Goal: Transaction & Acquisition: Download file/media

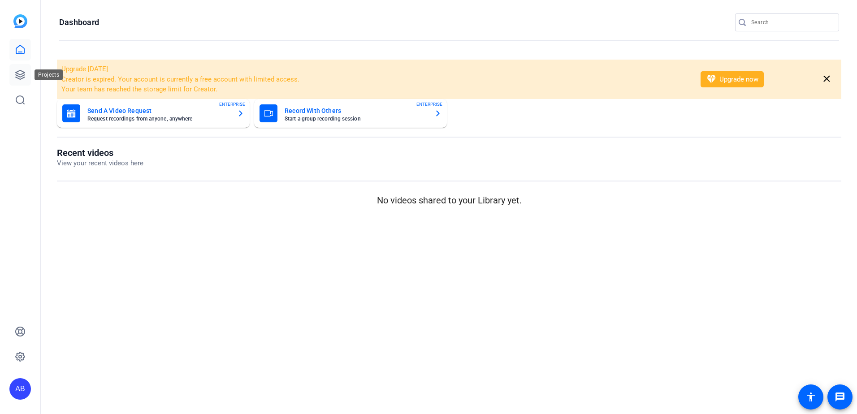
click at [17, 81] on link at bounding box center [20, 75] width 22 height 22
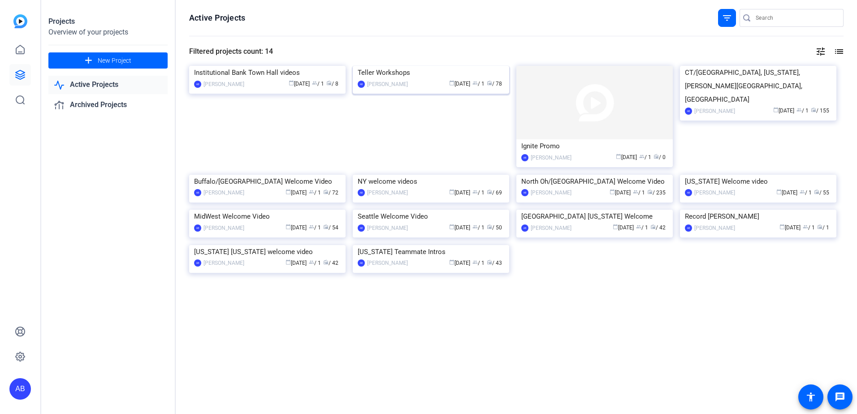
click at [410, 66] on img at bounding box center [431, 66] width 156 height 0
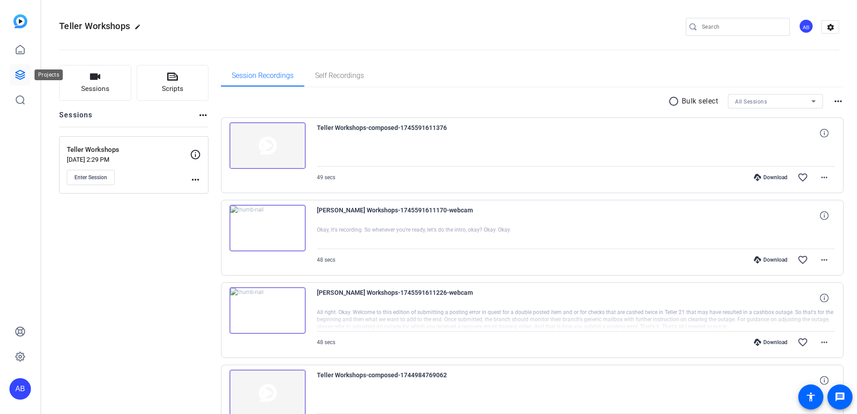
click at [23, 72] on icon at bounding box center [20, 74] width 9 height 9
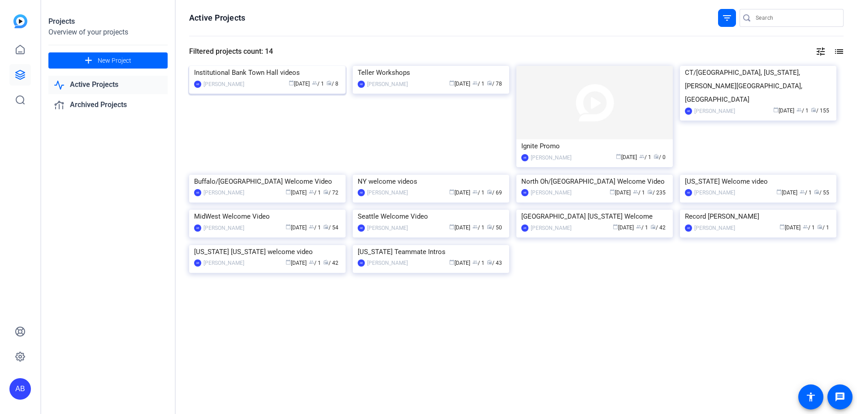
click at [285, 66] on img at bounding box center [267, 66] width 156 height 0
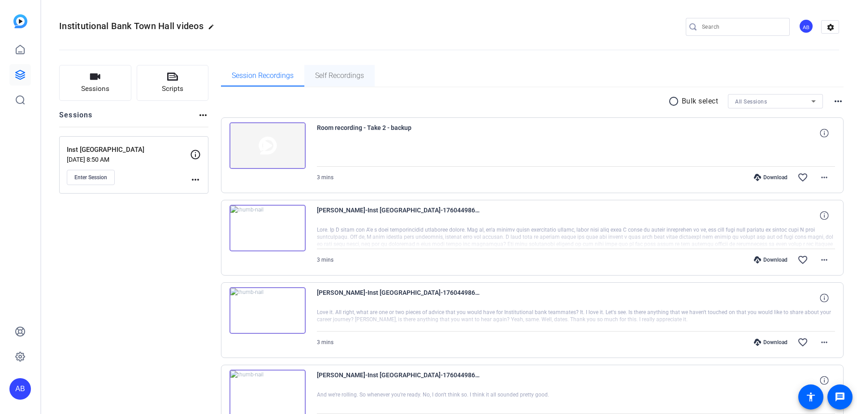
click at [334, 69] on span "Self Recordings" at bounding box center [339, 76] width 49 height 22
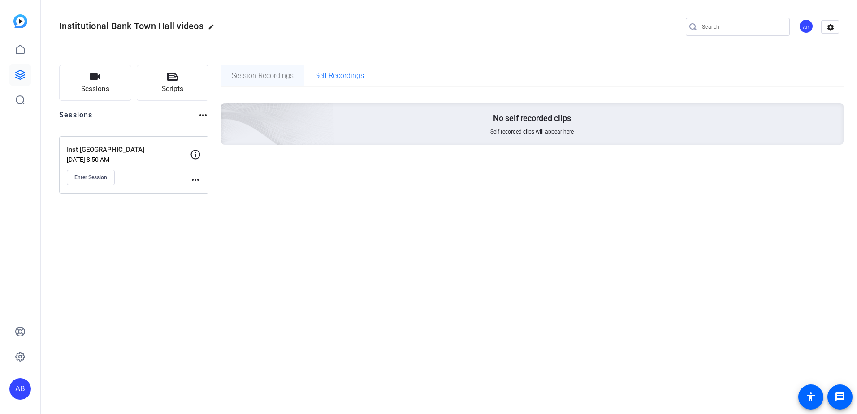
click at [277, 80] on span "Session Recordings" at bounding box center [263, 76] width 62 height 22
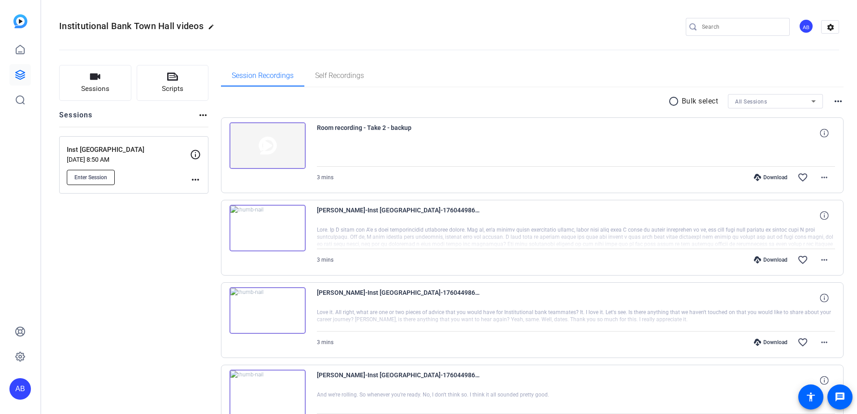
click at [107, 175] on span "Enter Session" at bounding box center [90, 177] width 33 height 7
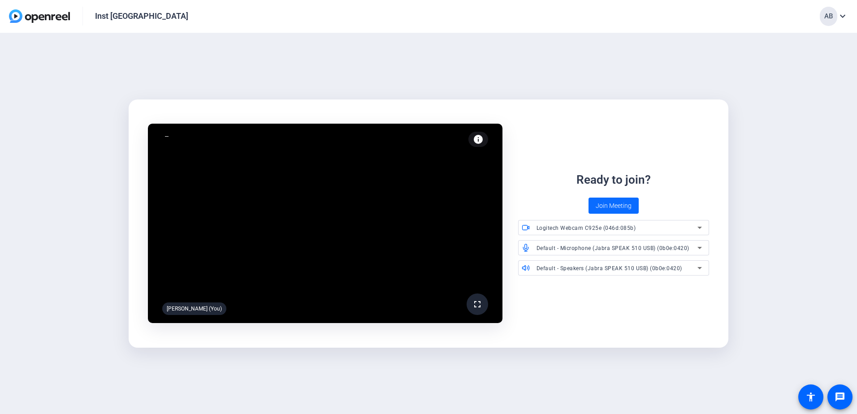
click at [615, 202] on span "Join Meeting" at bounding box center [614, 205] width 36 height 9
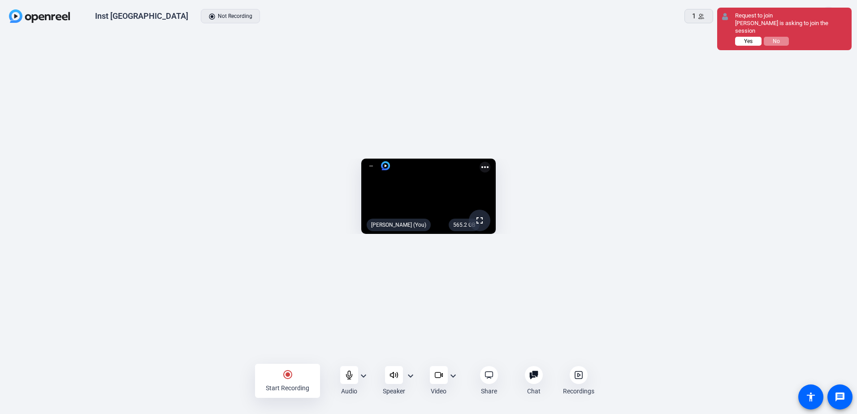
click at [754, 37] on button "Yes" at bounding box center [748, 41] width 26 height 9
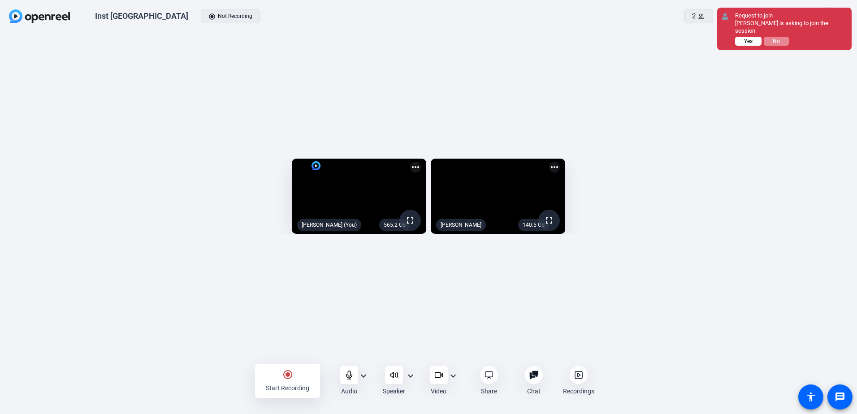
click at [743, 46] on button "Yes" at bounding box center [748, 41] width 26 height 9
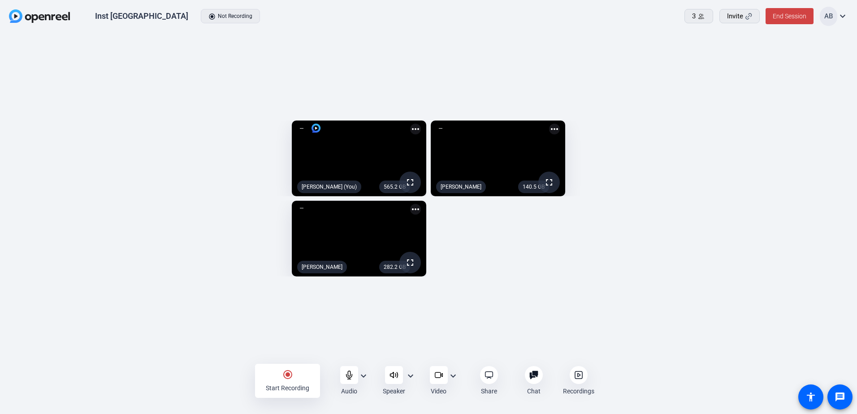
click at [294, 380] on div "radio_button_checked Start Recording" at bounding box center [287, 381] width 65 height 34
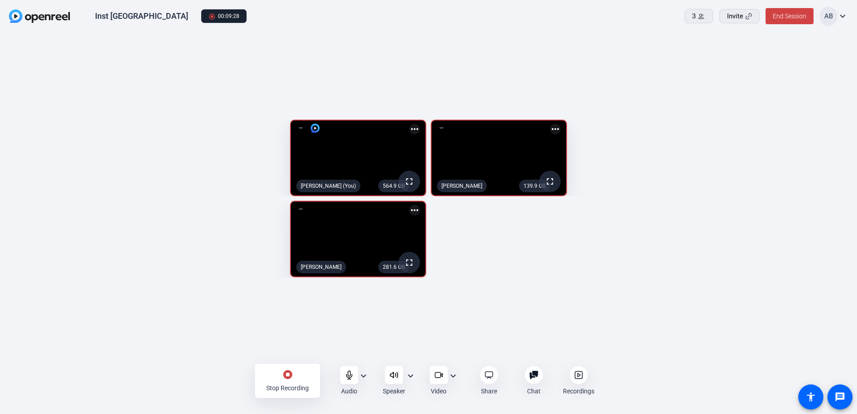
click at [561, 124] on mat-icon "more_horiz" at bounding box center [555, 129] width 11 height 11
click at [734, 86] on div at bounding box center [428, 207] width 857 height 414
click at [278, 380] on div "stop_circle Stop Recording" at bounding box center [287, 381] width 65 height 34
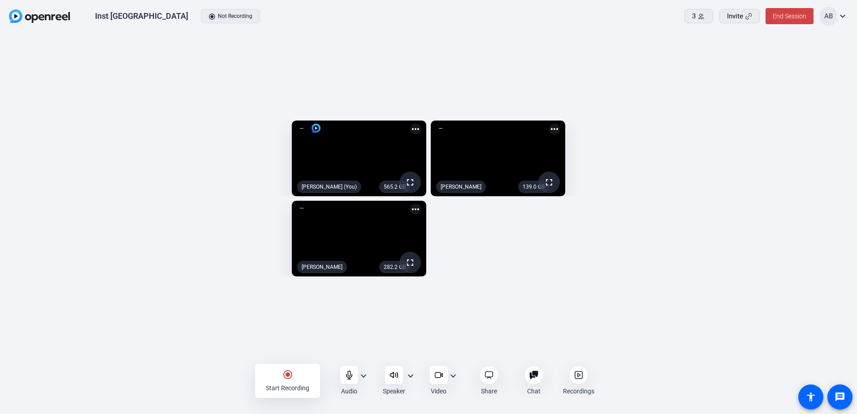
click at [580, 376] on icon at bounding box center [578, 375] width 9 height 9
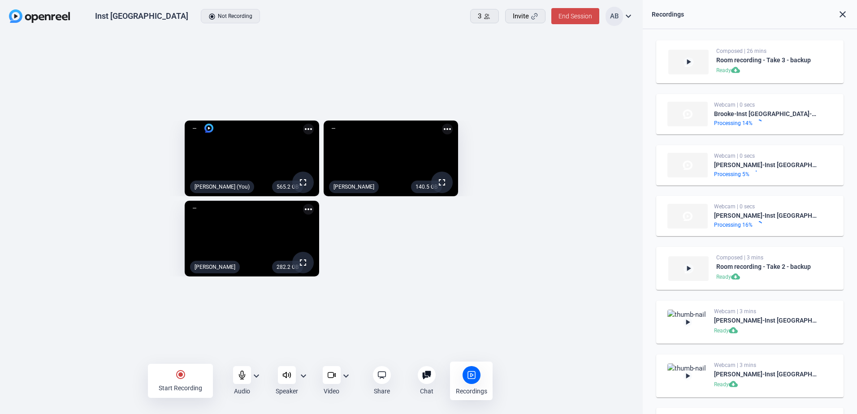
click at [579, 19] on span "End Session" at bounding box center [575, 16] width 34 height 7
click at [575, 58] on span "End Session For All" at bounding box center [549, 57] width 52 height 11
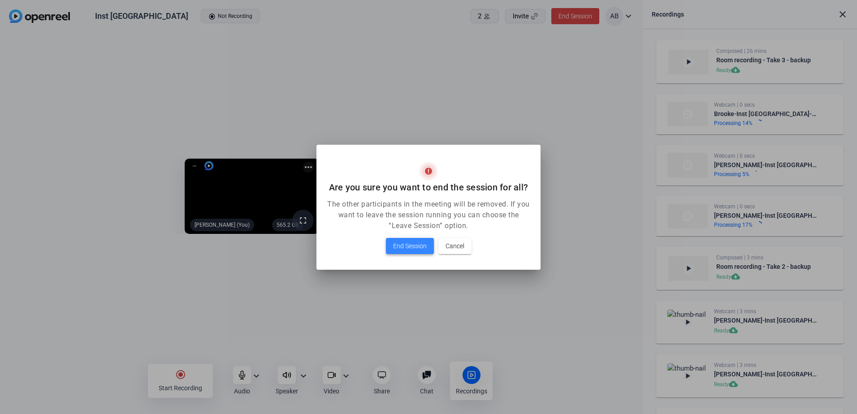
click at [415, 250] on span "End Session" at bounding box center [410, 246] width 34 height 11
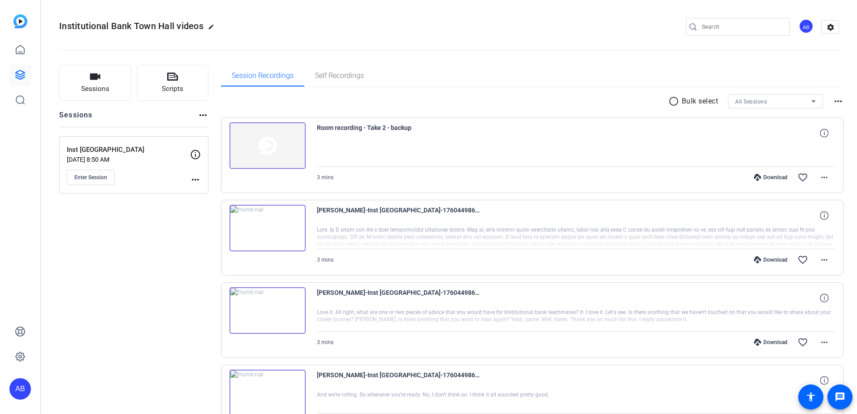
click at [154, 151] on p "Inst [GEOGRAPHIC_DATA]" at bounding box center [128, 150] width 123 height 10
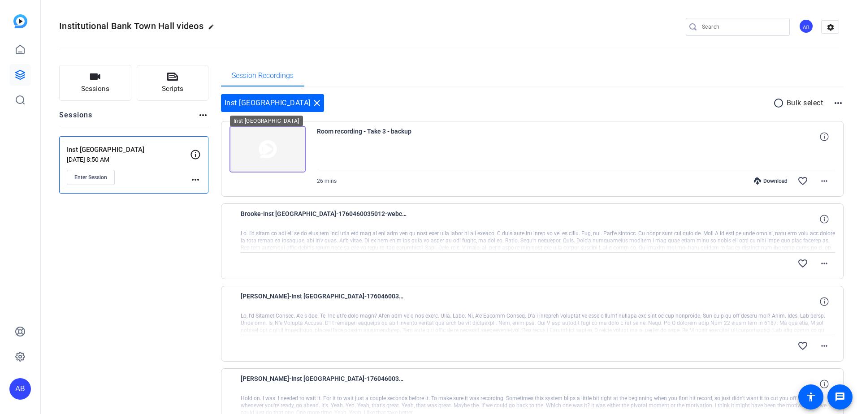
click at [311, 103] on mat-icon "close" at bounding box center [316, 103] width 11 height 11
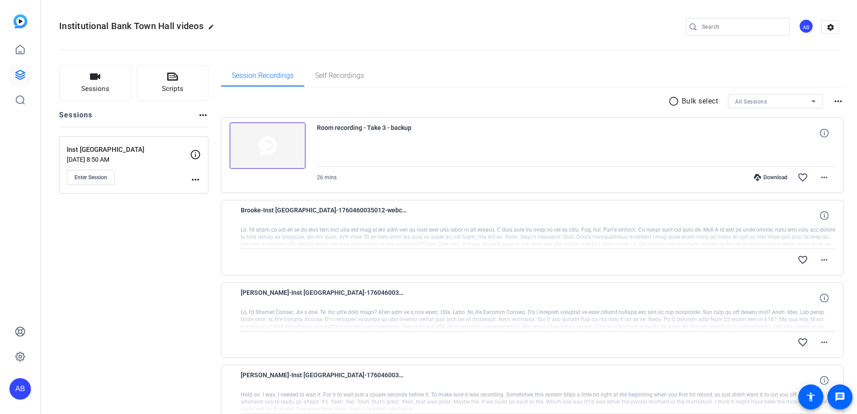
click at [437, 107] on div "radio_button_unchecked Bulk select All Sessions more_horiz" at bounding box center [532, 101] width 623 height 14
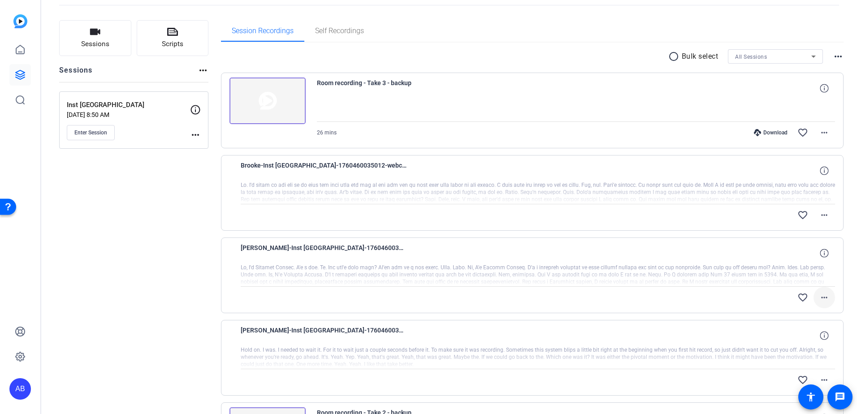
click at [820, 298] on mat-icon "more_horiz" at bounding box center [824, 297] width 11 height 11
click at [199, 250] on div at bounding box center [428, 207] width 857 height 414
click at [153, 114] on p "Oct 13, 2025 @ 8:50 AM" at bounding box center [128, 114] width 123 height 7
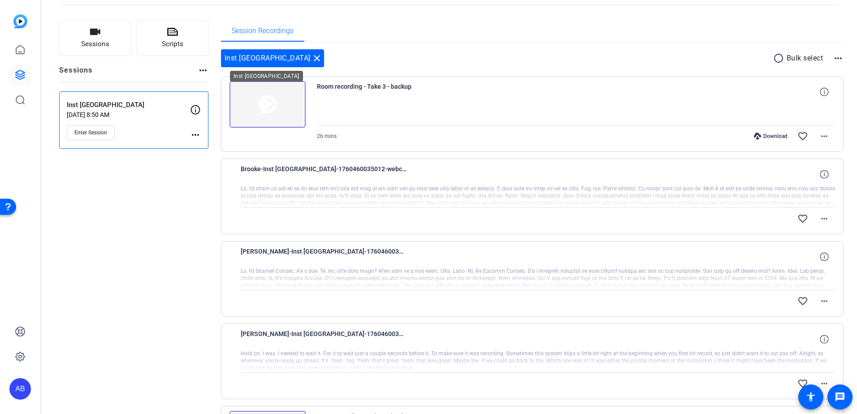
click at [311, 57] on mat-icon "close" at bounding box center [316, 58] width 11 height 11
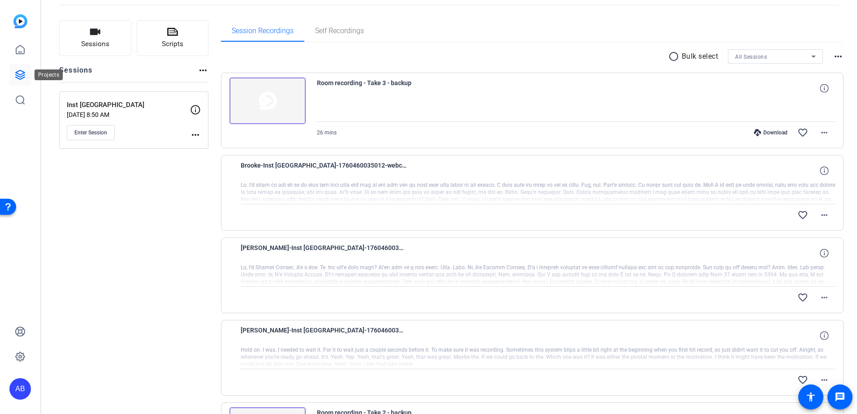
click at [24, 71] on icon at bounding box center [20, 74] width 11 height 11
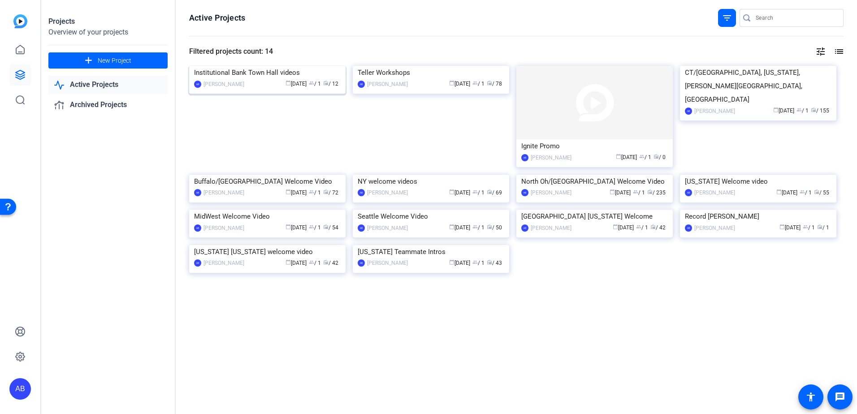
click at [311, 66] on img at bounding box center [267, 66] width 156 height 0
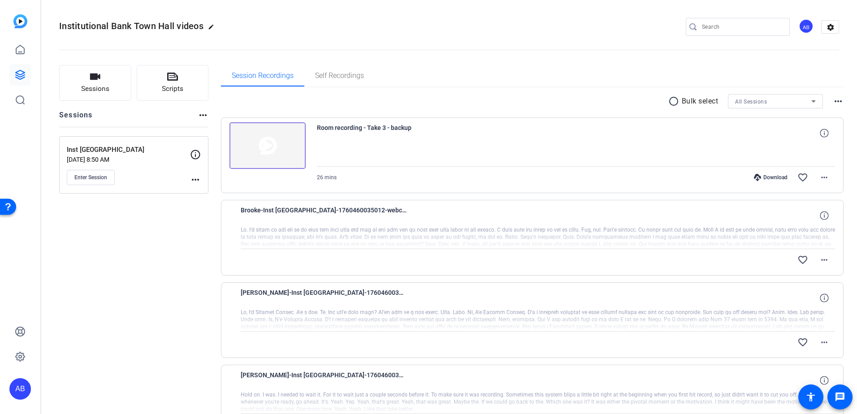
click at [147, 167] on div "Inst Bank Town Hall Oct 13, 2025 @ 8:50 AM Enter Session" at bounding box center [128, 165] width 123 height 40
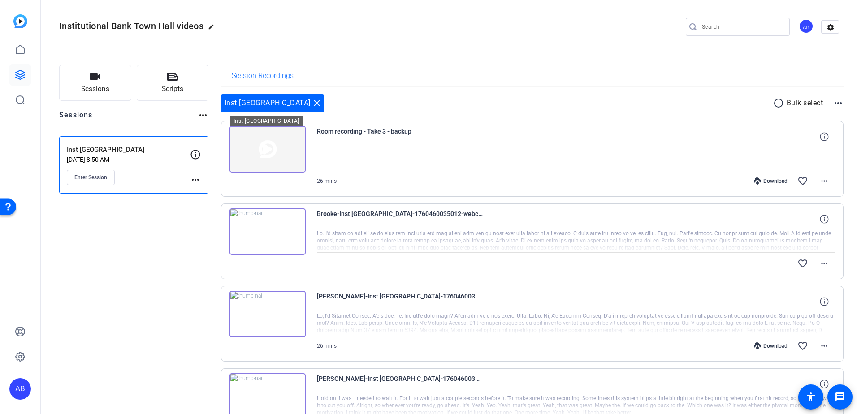
click at [311, 103] on mat-icon "close" at bounding box center [316, 103] width 11 height 11
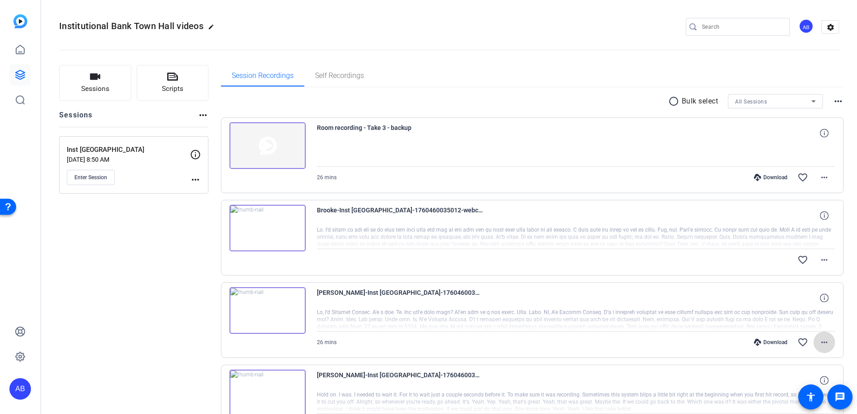
click at [819, 343] on mat-icon "more_horiz" at bounding box center [824, 342] width 11 height 11
click at [793, 255] on span "Download MP4" at bounding box center [796, 256] width 54 height 11
